Goal: Task Accomplishment & Management: Complete application form

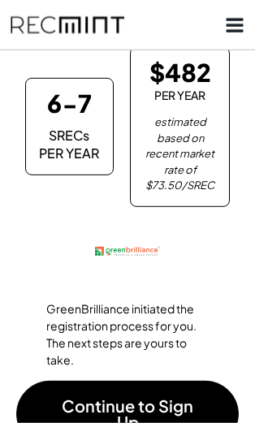
click at [197, 300] on div "GreenBrilliance initiated the registration process for you. The next steps are …" at bounding box center [127, 334] width 162 height 68
click at [163, 381] on button "Continue to Sign Up" at bounding box center [127, 414] width 222 height 67
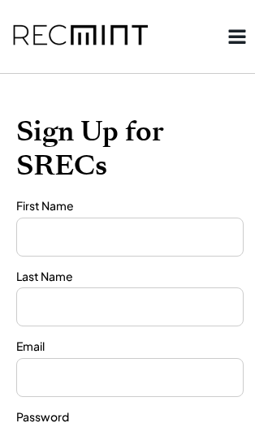
type input "**********"
type input "****"
type input "**********"
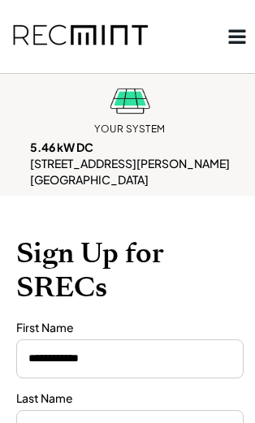
click at [157, 236] on h1 "Sign Up for SRECs" at bounding box center [129, 269] width 227 height 67
click at [129, 339] on input "input" at bounding box center [129, 358] width 227 height 39
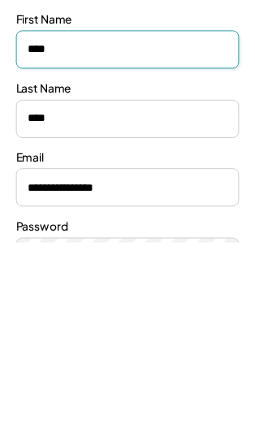
scroll to position [134, 0]
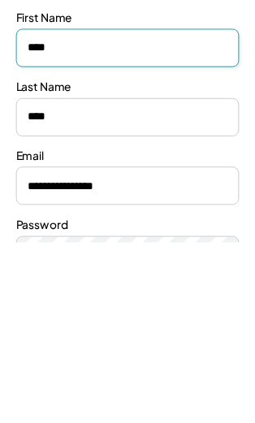
type input "***"
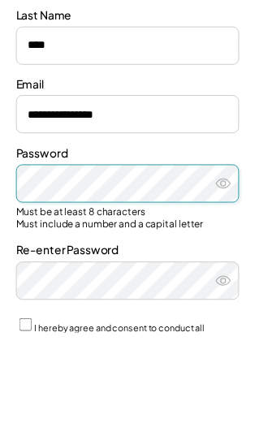
scroll to position [322, 0]
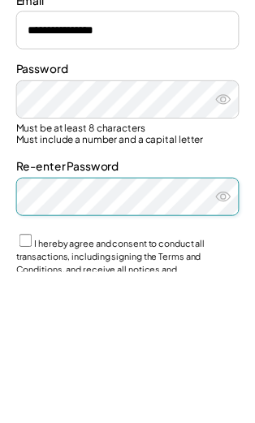
click at [236, 334] on button at bounding box center [227, 346] width 24 height 24
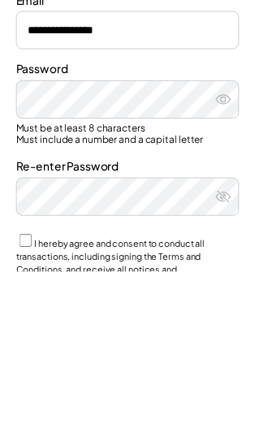
scroll to position [469, 0]
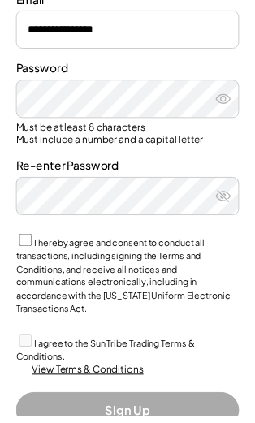
click at [38, 242] on label "I hereby agree and consent to conduct all transactions, including signing the T…" at bounding box center [125, 281] width 218 height 78
click at [38, 344] on label "I agree to the Sun Tribe Trading Terms & Conditions." at bounding box center [107, 356] width 182 height 24
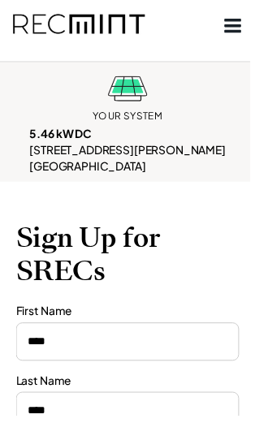
scroll to position [0, 0]
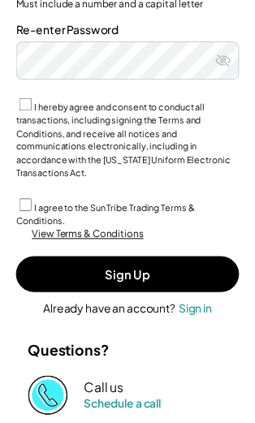
click at [167, 261] on button "Sign Up" at bounding box center [129, 279] width 227 height 37
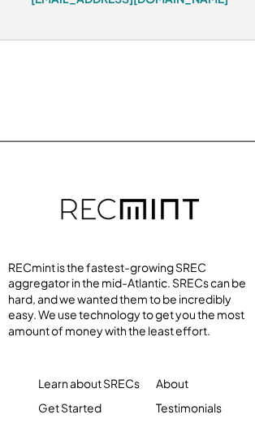
scroll to position [707, 0]
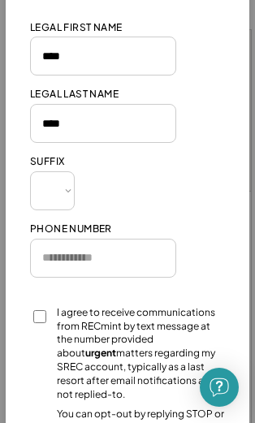
click at [150, 257] on input "tel" at bounding box center [103, 258] width 146 height 39
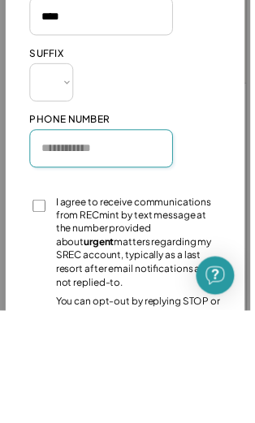
type input "**********"
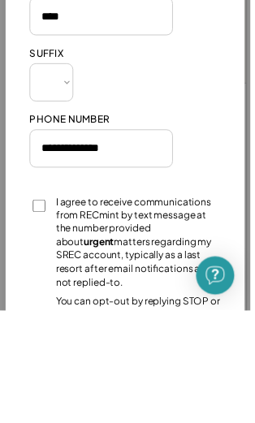
scroll to position [417, 0]
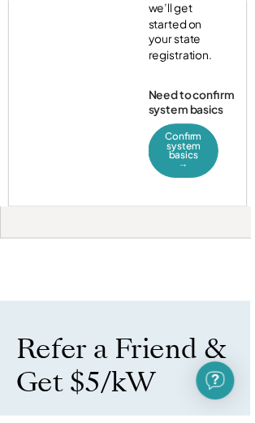
scroll to position [851, 0]
click at [186, 126] on button "Confirm system basics →" at bounding box center [186, 153] width 71 height 55
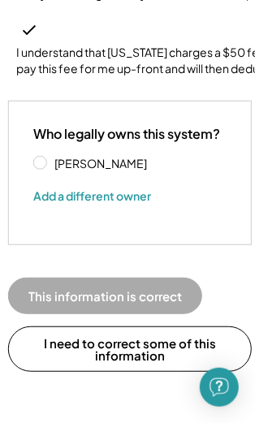
scroll to position [575, 1]
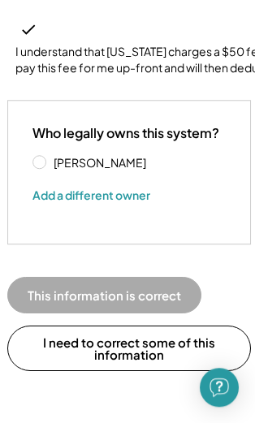
click at [49, 157] on label "Amy Bopp" at bounding box center [122, 162] width 146 height 11
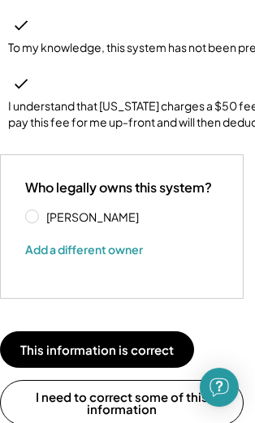
scroll to position [525, 8]
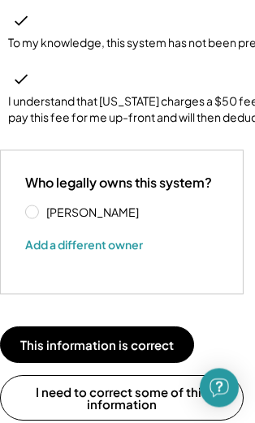
click at [149, 326] on button "This information is correct" at bounding box center [97, 344] width 194 height 37
click at [128, 326] on button "This information is correct" at bounding box center [97, 344] width 194 height 37
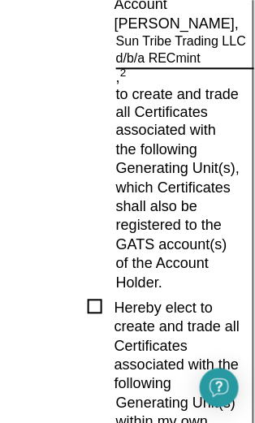
scroll to position [1023, 6]
click at [96, 299] on div at bounding box center [95, 306] width 15 height 15
click at [98, 299] on div "Hereby elect to create and trade all Certificates associated with the following" at bounding box center [123, 346] width 234 height 95
click at [93, 299] on div "Hereby elect to create and trade all Certificates associated with the following" at bounding box center [123, 346] width 234 height 95
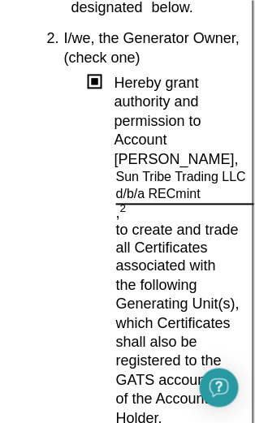
scroll to position [888, 6]
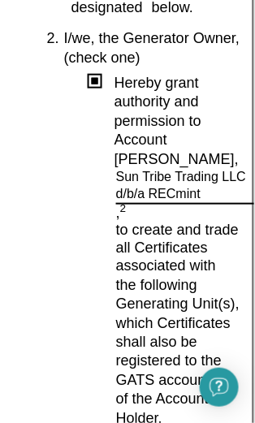
click at [92, 278] on div "associated with the following Generating Unit(s), which Certificates shall also…" at bounding box center [123, 341] width 234 height 171
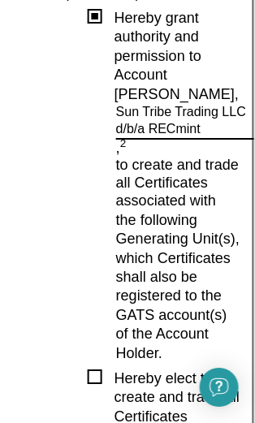
scroll to position [957, 6]
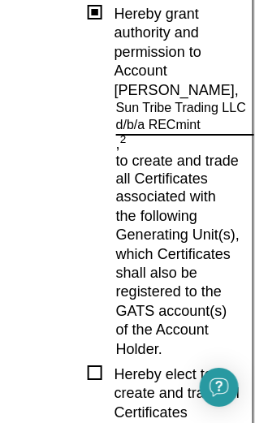
click at [98, 365] on div at bounding box center [95, 372] width 15 height 15
click at [189, 240] on div "associated with the following Generating Unit(s), which Certificates shall also…" at bounding box center [178, 272] width 124 height 171
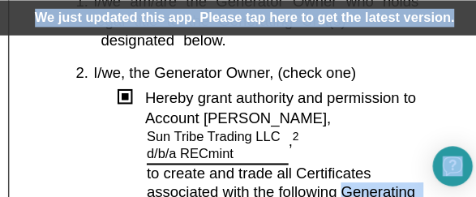
scroll to position [549, 0]
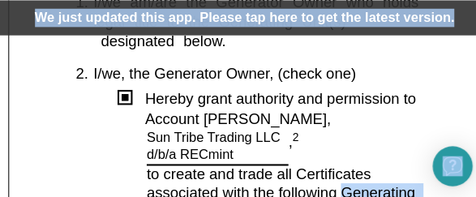
click at [175, 125] on div "Sun Tribe Trading LLC d/b/a RECmint" at bounding box center [212, 142] width 138 height 34
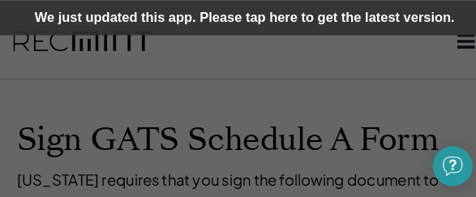
scroll to position [0, 0]
click at [251, 130] on div at bounding box center [238, 98] width 476 height 197
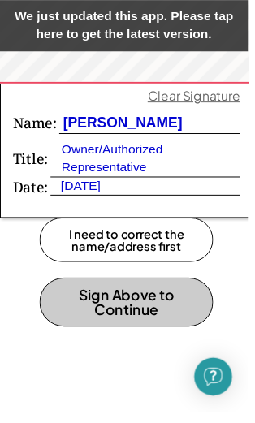
scroll to position [2693, 0]
